Goal: Task Accomplishment & Management: Manage account settings

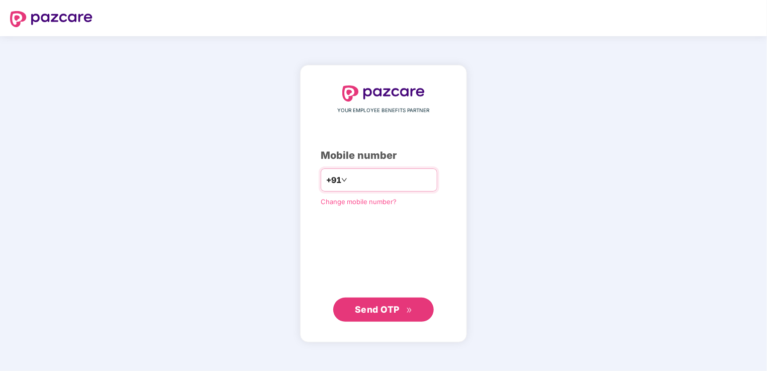
drag, startPoint x: 0, startPoint y: 0, endPoint x: 402, endPoint y: 176, distance: 438.8
click at [402, 176] on input "number" at bounding box center [390, 180] width 82 height 16
type input "**********"
click at [398, 309] on span "Send OTP" at bounding box center [377, 309] width 45 height 11
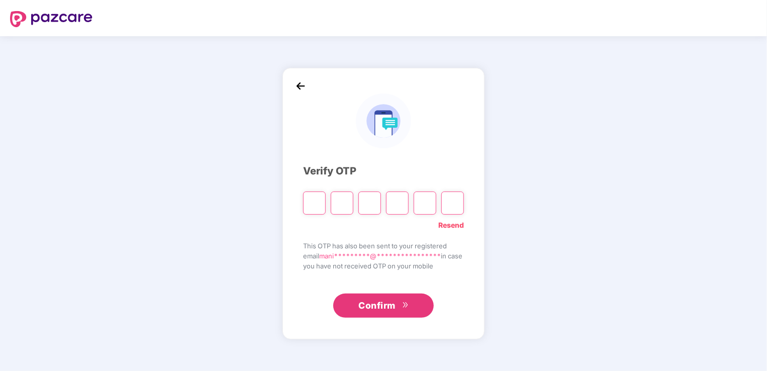
type input "*"
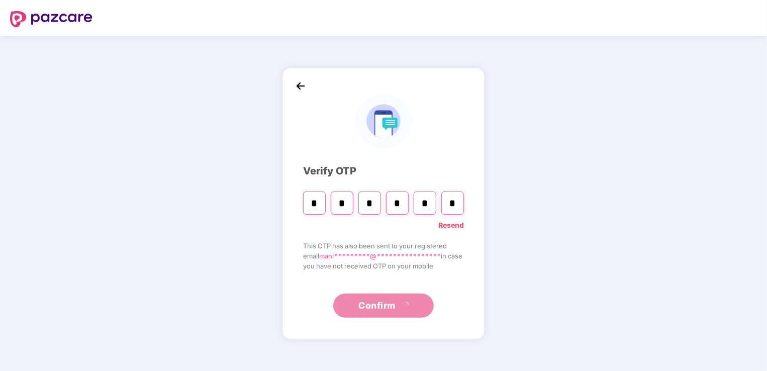
type input "*"
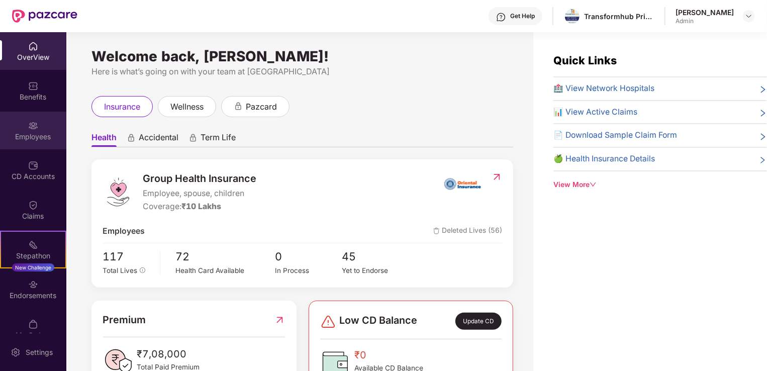
click at [26, 133] on div "Employees" at bounding box center [33, 137] width 66 height 10
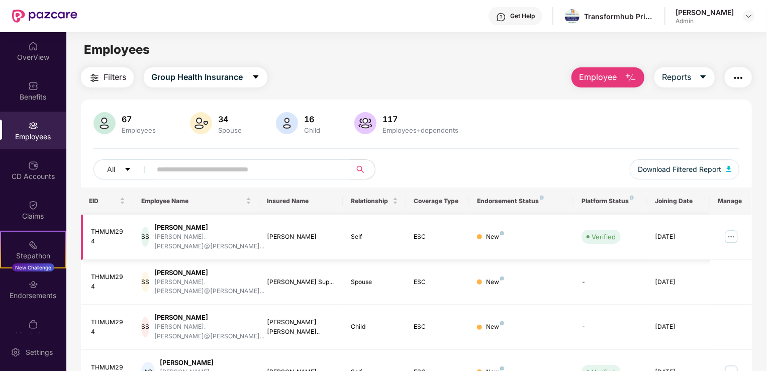
click at [733, 234] on img at bounding box center [732, 237] width 16 height 16
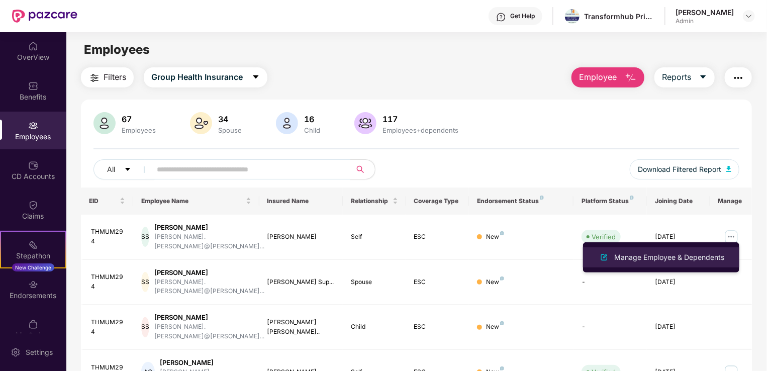
click at [686, 260] on div "Manage Employee & Dependents" at bounding box center [669, 257] width 114 height 11
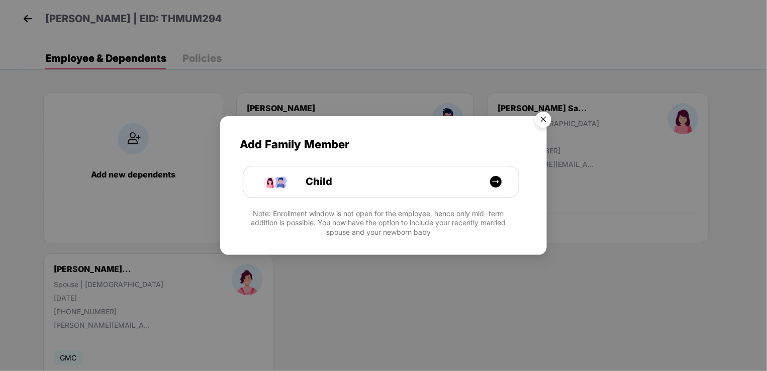
click at [544, 118] on img "Close" at bounding box center [543, 121] width 28 height 28
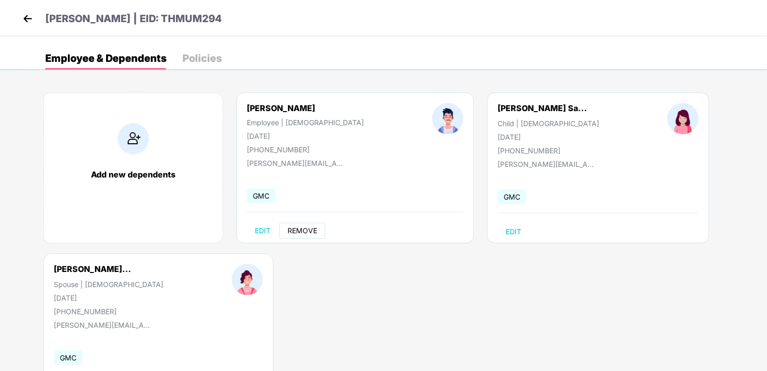
click at [307, 232] on span "REMOVE" at bounding box center [303, 231] width 30 height 8
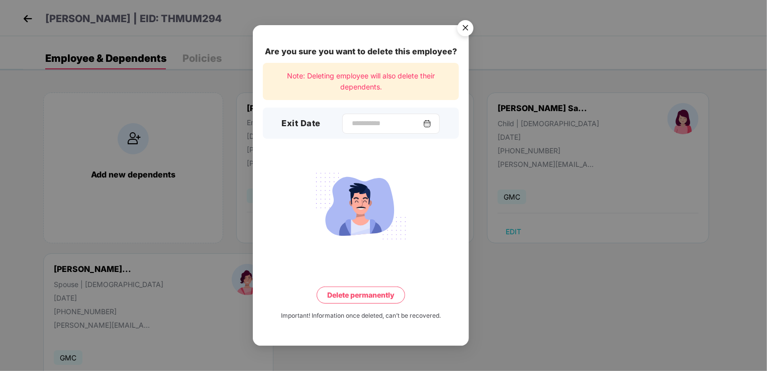
click at [431, 125] on img at bounding box center [427, 124] width 8 height 8
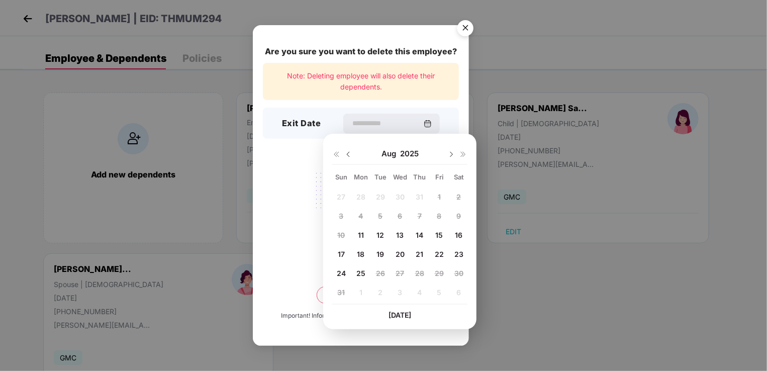
click at [438, 256] on span "22" at bounding box center [439, 254] width 9 height 9
type input "**********"
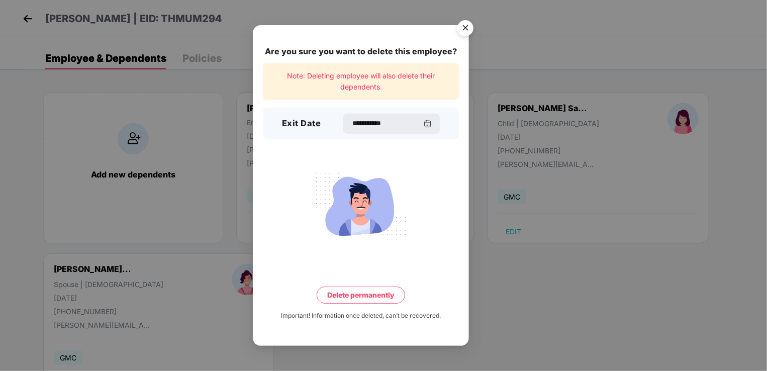
click at [354, 297] on button "Delete permanently" at bounding box center [361, 295] width 88 height 17
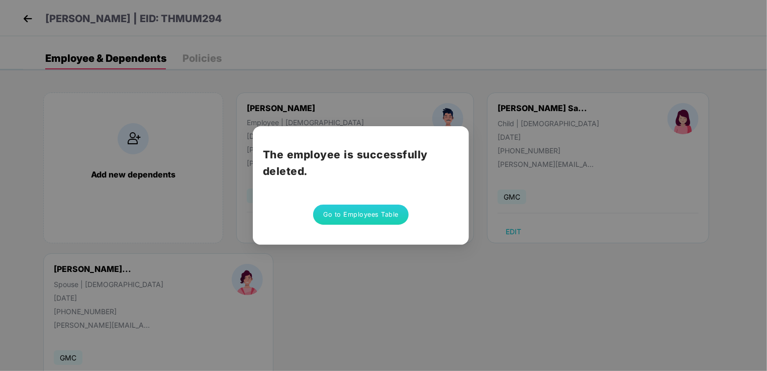
click at [374, 211] on button "Go to Employees Table" at bounding box center [361, 215] width 96 height 20
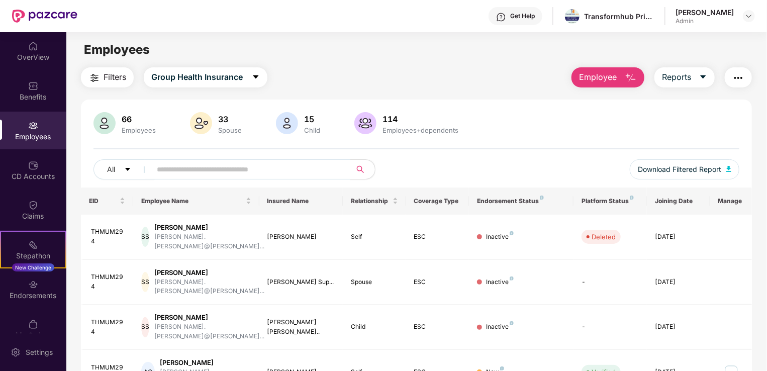
click at [623, 73] on button "Employee" at bounding box center [608, 77] width 73 height 20
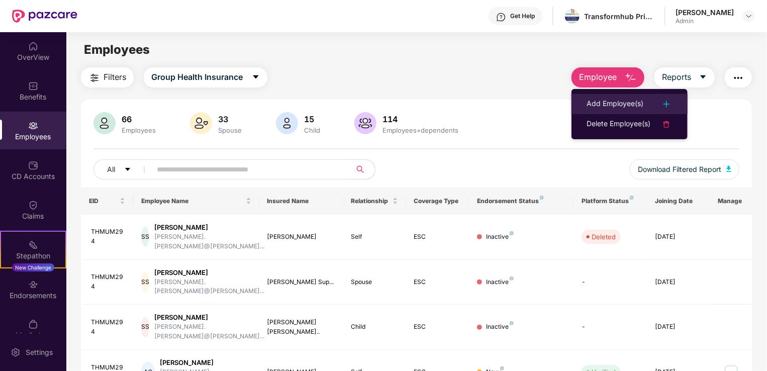
click at [635, 107] on div "Add Employee(s)" at bounding box center [615, 104] width 57 height 12
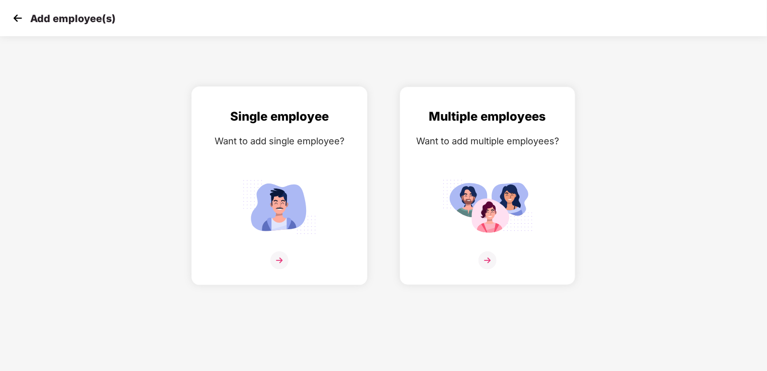
click at [293, 214] on img at bounding box center [279, 206] width 91 height 63
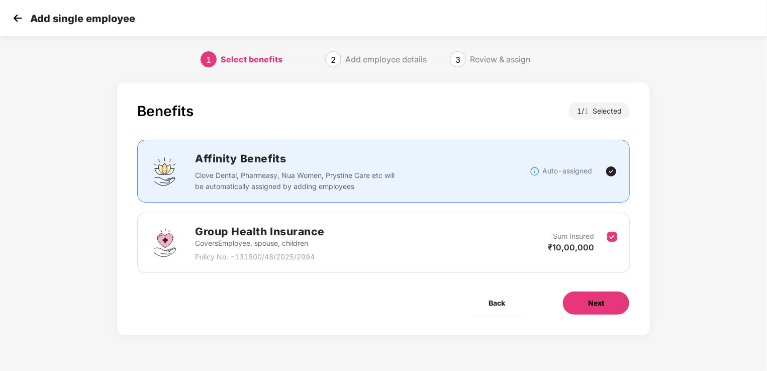
click at [611, 299] on button "Next" at bounding box center [596, 303] width 67 height 24
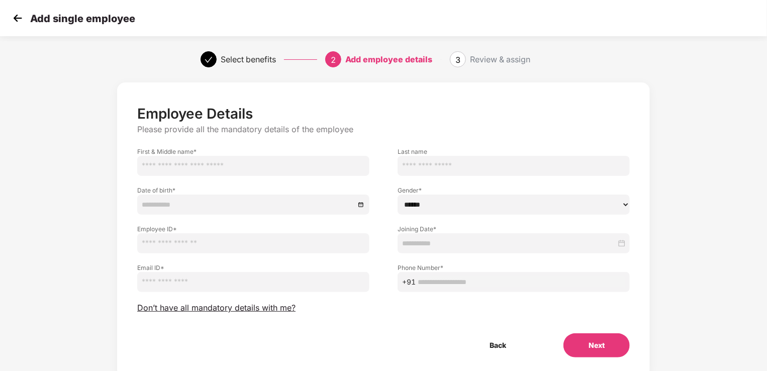
click at [21, 20] on img at bounding box center [17, 18] width 15 height 15
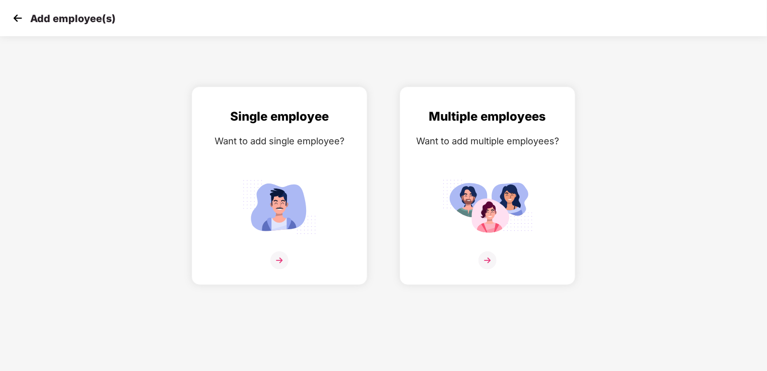
click at [21, 20] on img at bounding box center [17, 18] width 15 height 15
